Goal: Information Seeking & Learning: Understand process/instructions

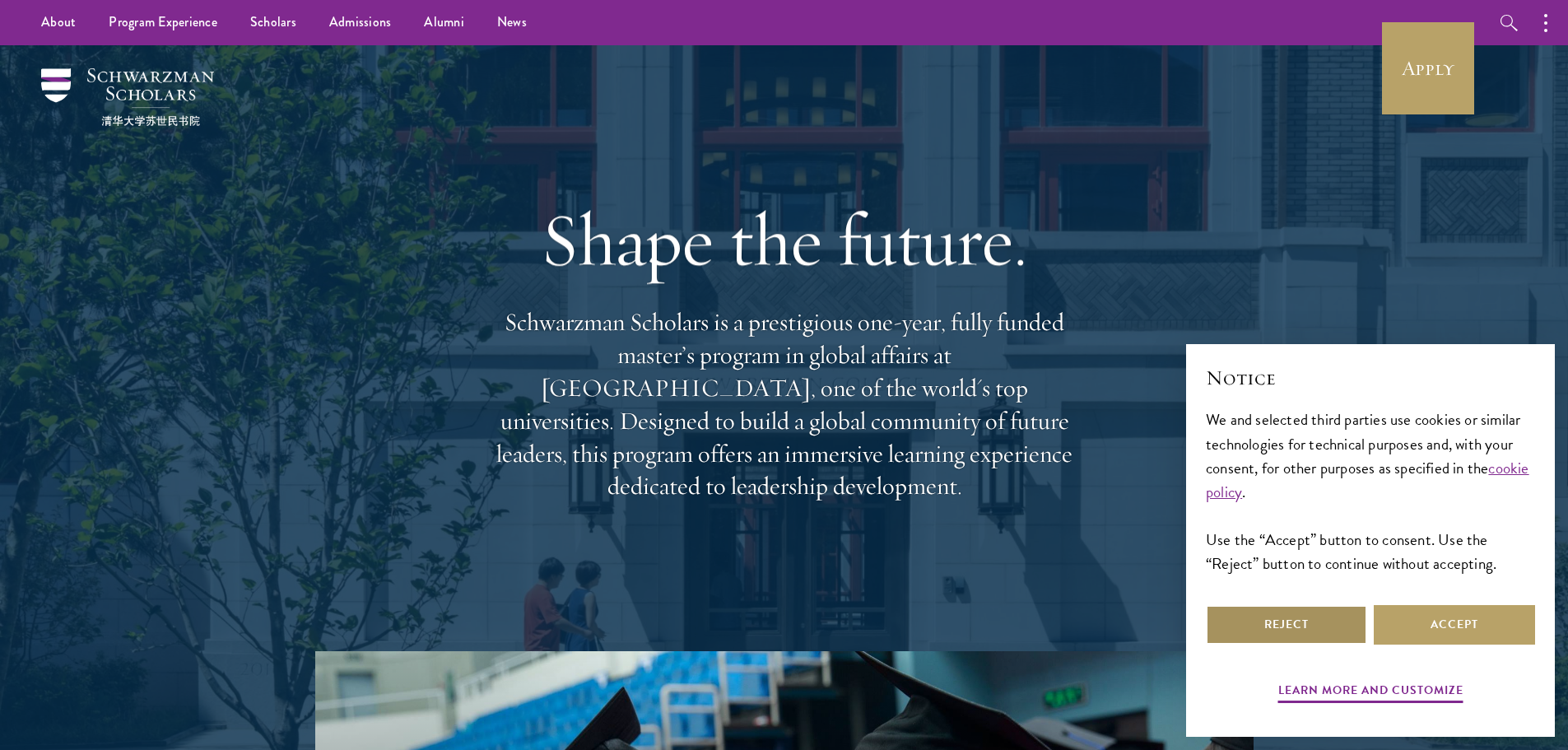
click at [1280, 624] on button "Reject" at bounding box center [1286, 624] width 161 height 39
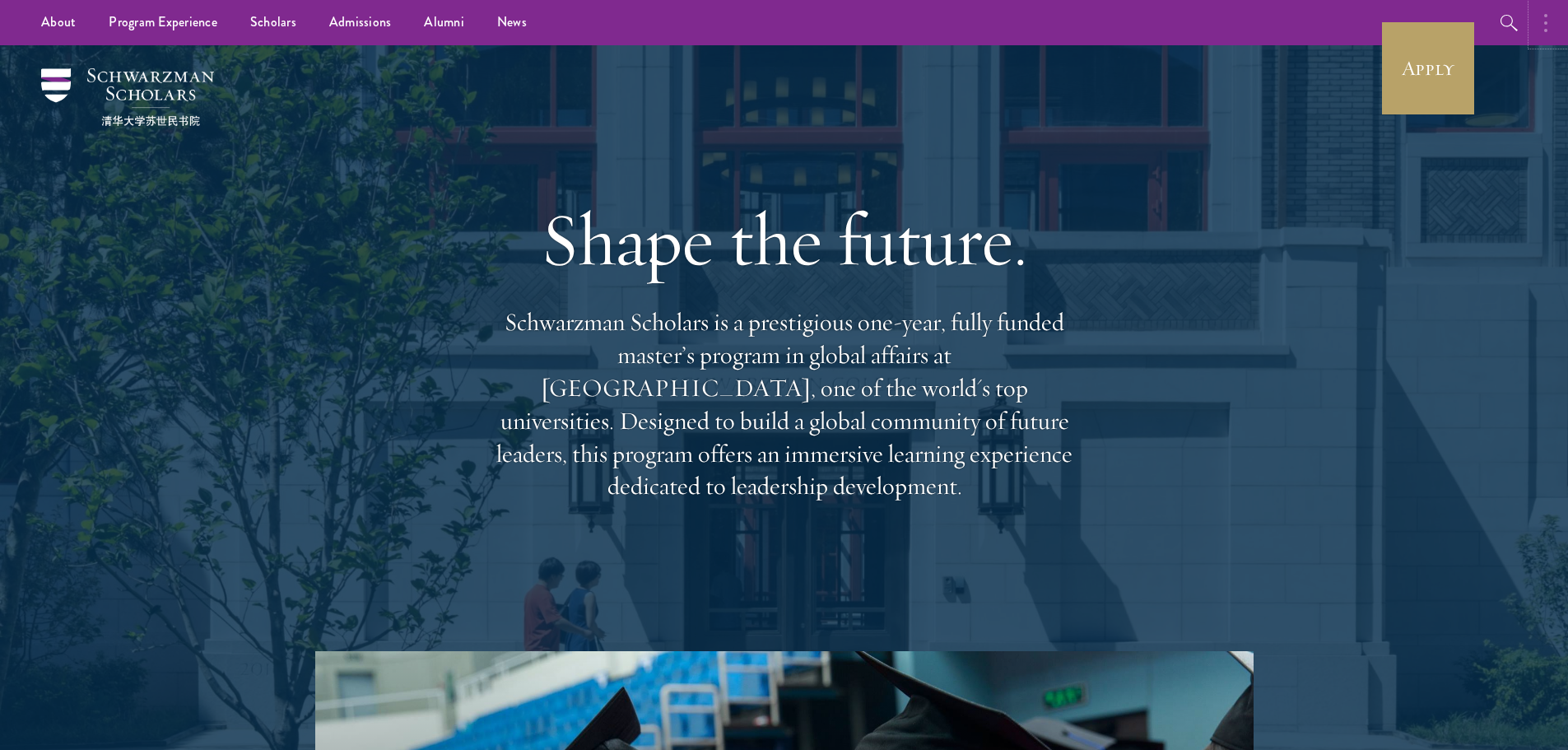
click at [1545, 23] on circle "button" at bounding box center [1546, 23] width 4 height 4
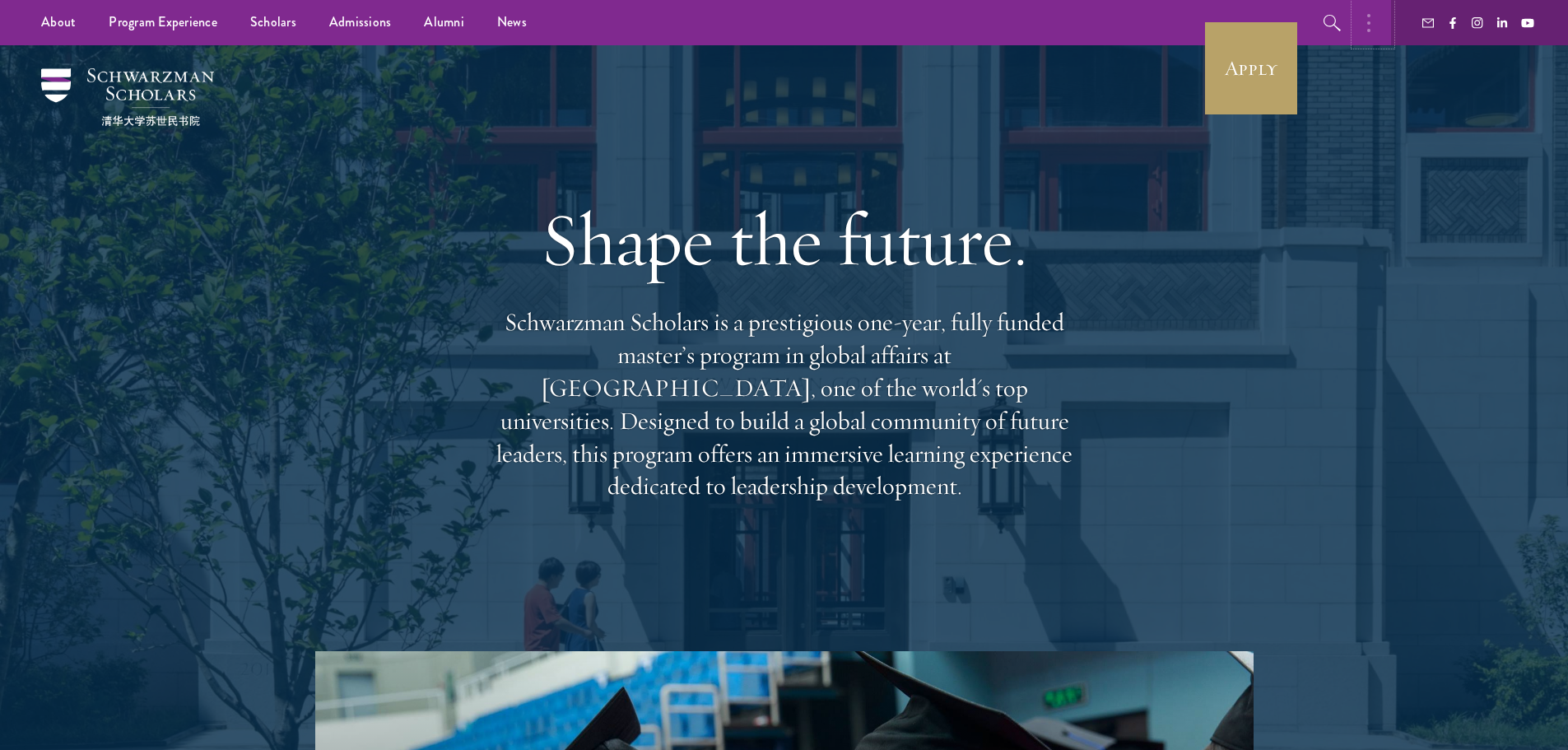
click at [1369, 25] on icon "button" at bounding box center [1369, 23] width 4 height 20
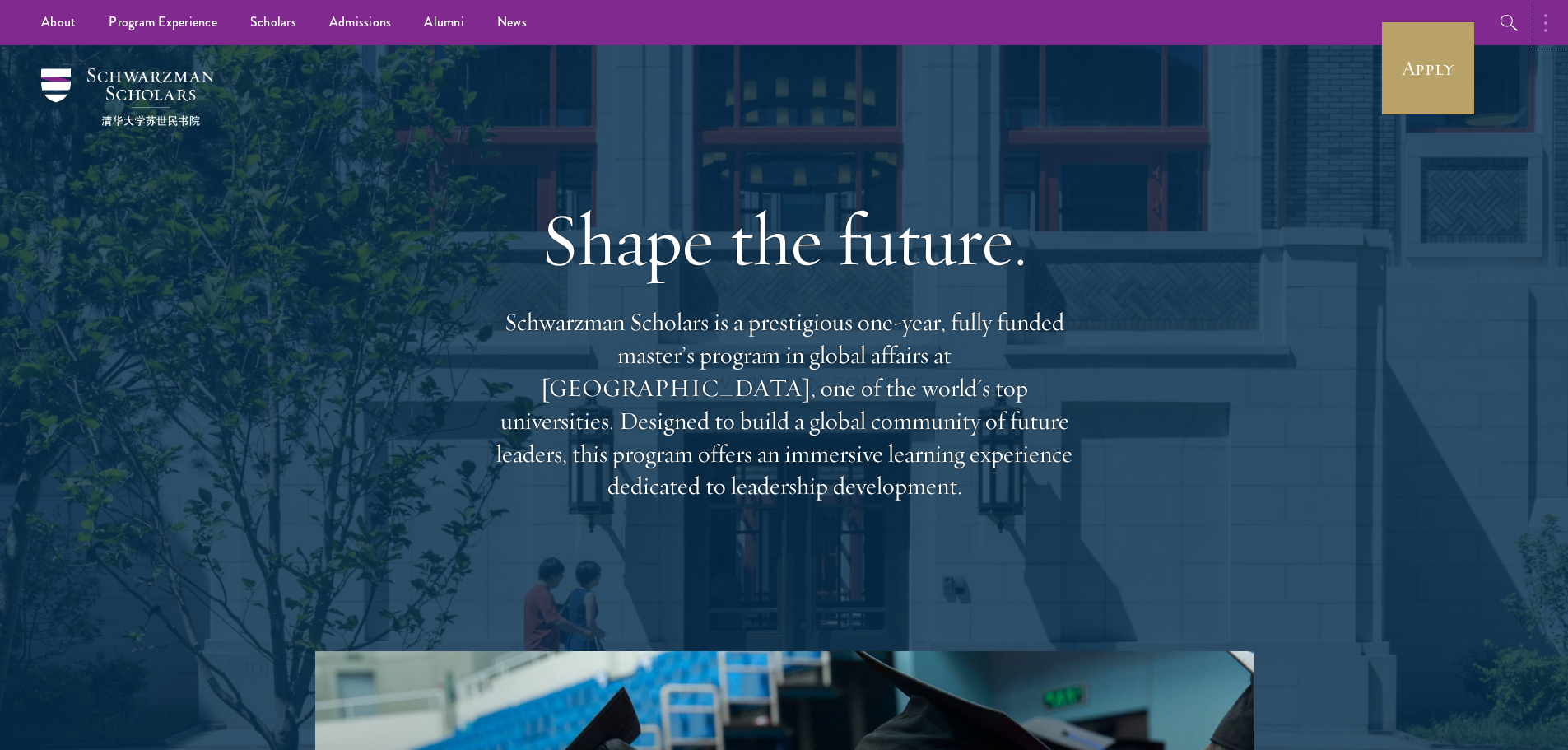
click at [1542, 22] on button "button" at bounding box center [1549, 22] width 37 height 45
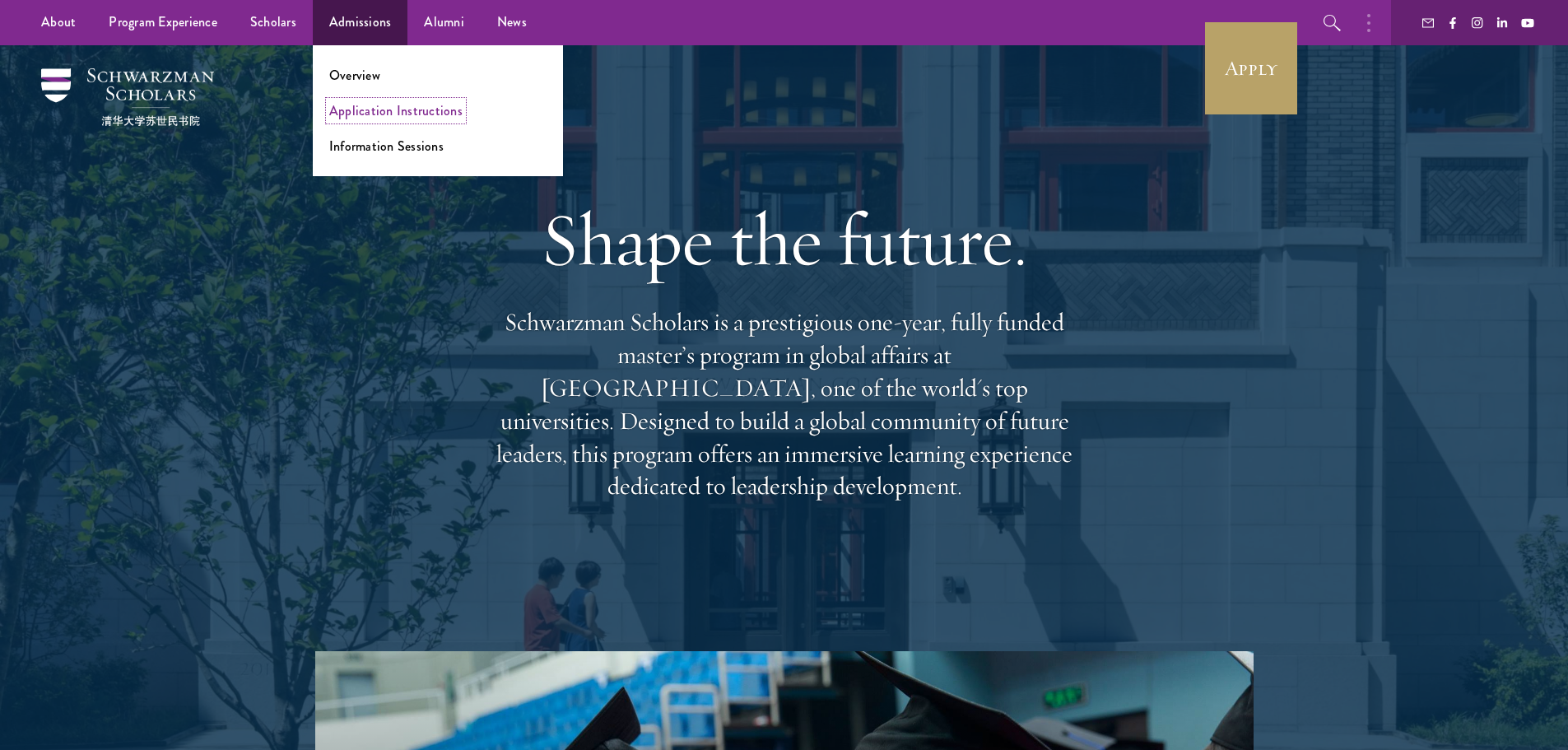
click at [399, 112] on link "Application Instructions" at bounding box center [396, 110] width 134 height 19
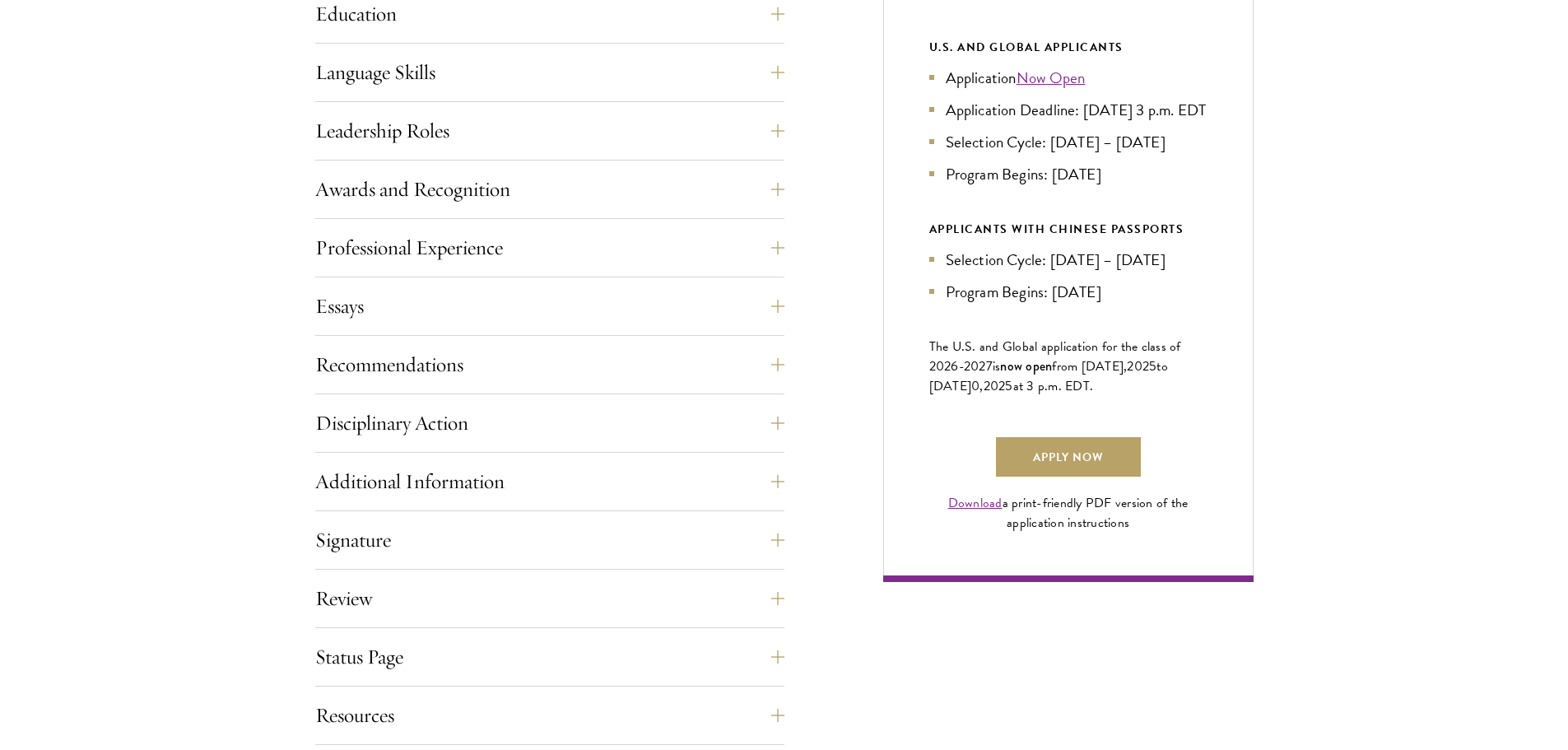
scroll to position [906, 0]
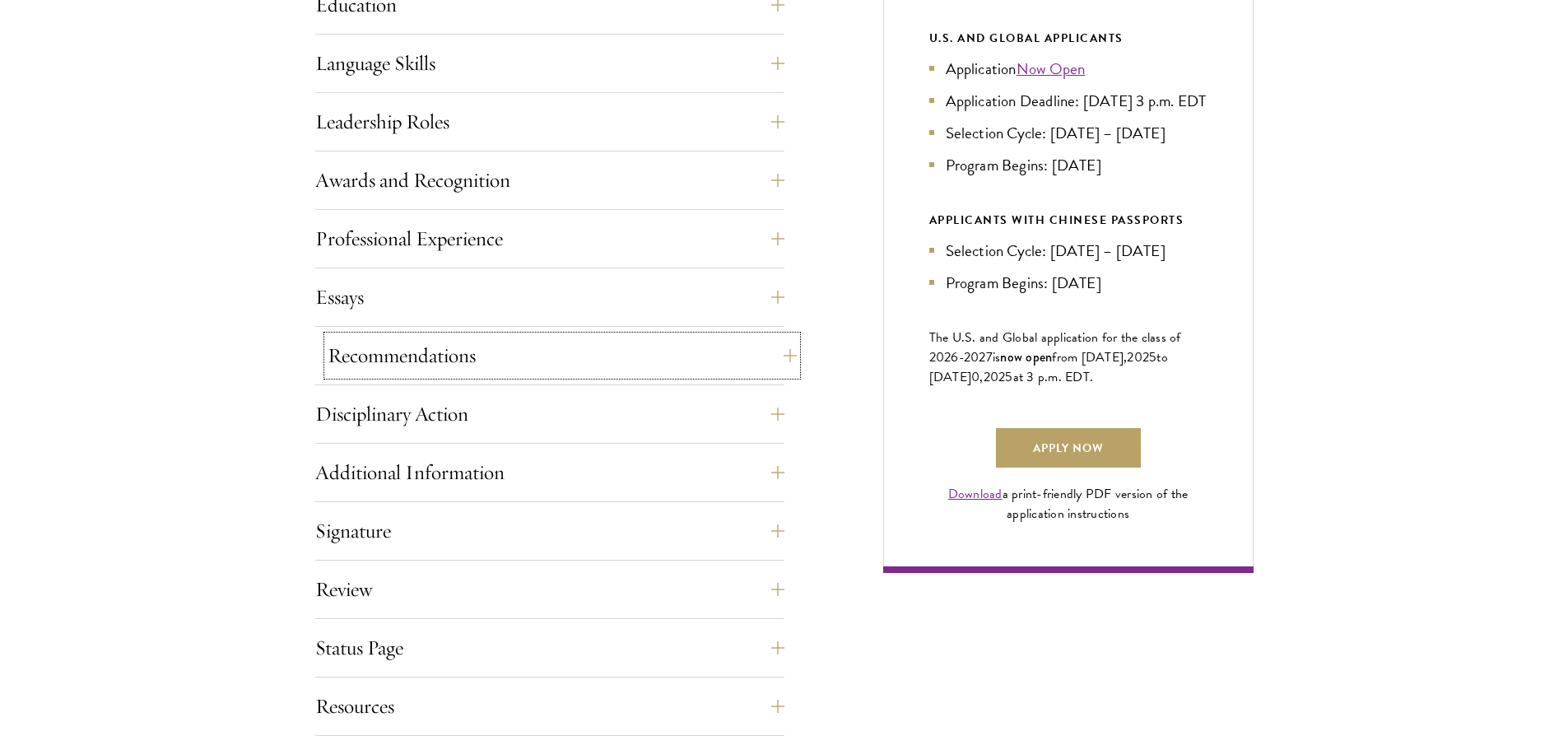
click at [784, 356] on button "Recommendations" at bounding box center [562, 355] width 469 height 39
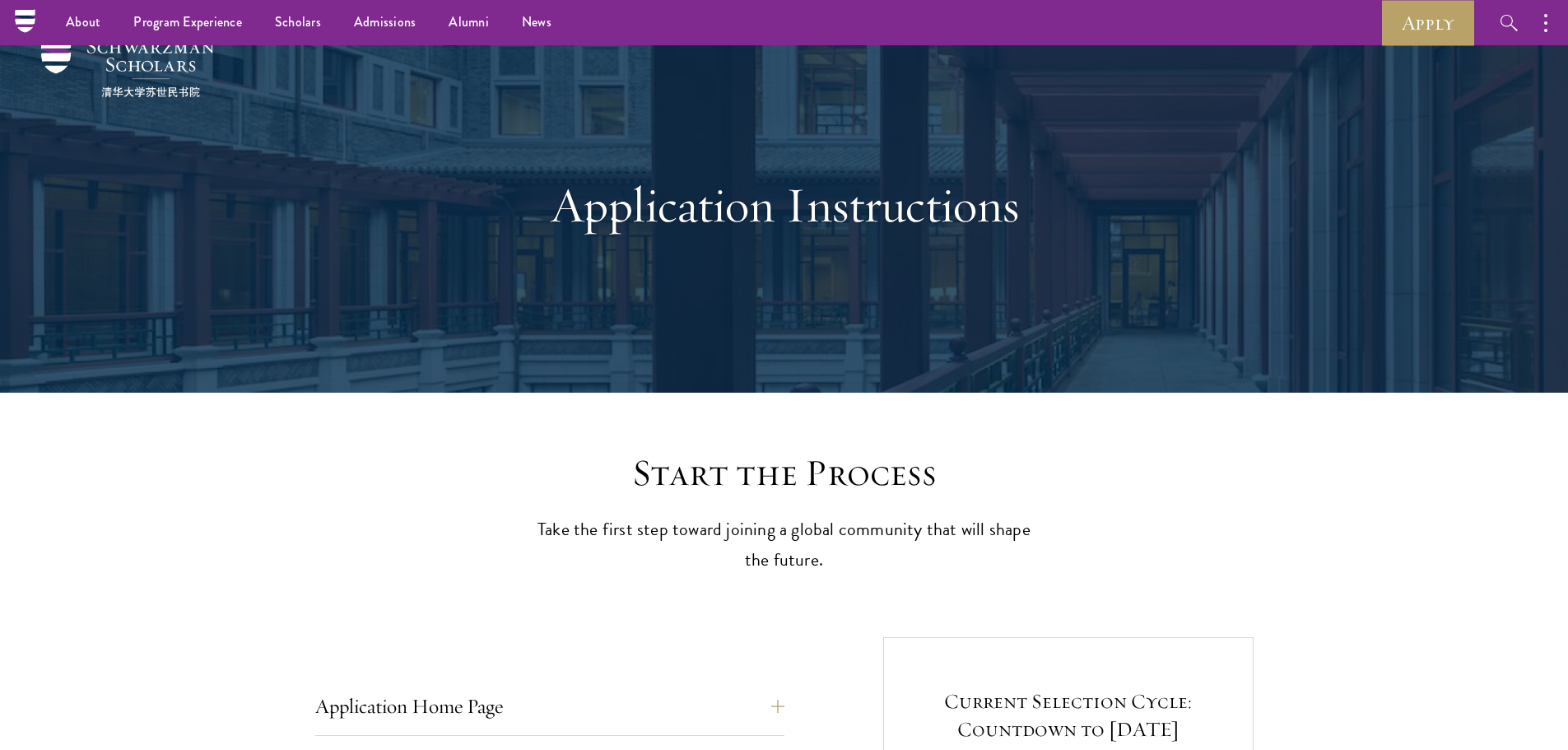
scroll to position [0, 0]
